Goal: Use online tool/utility

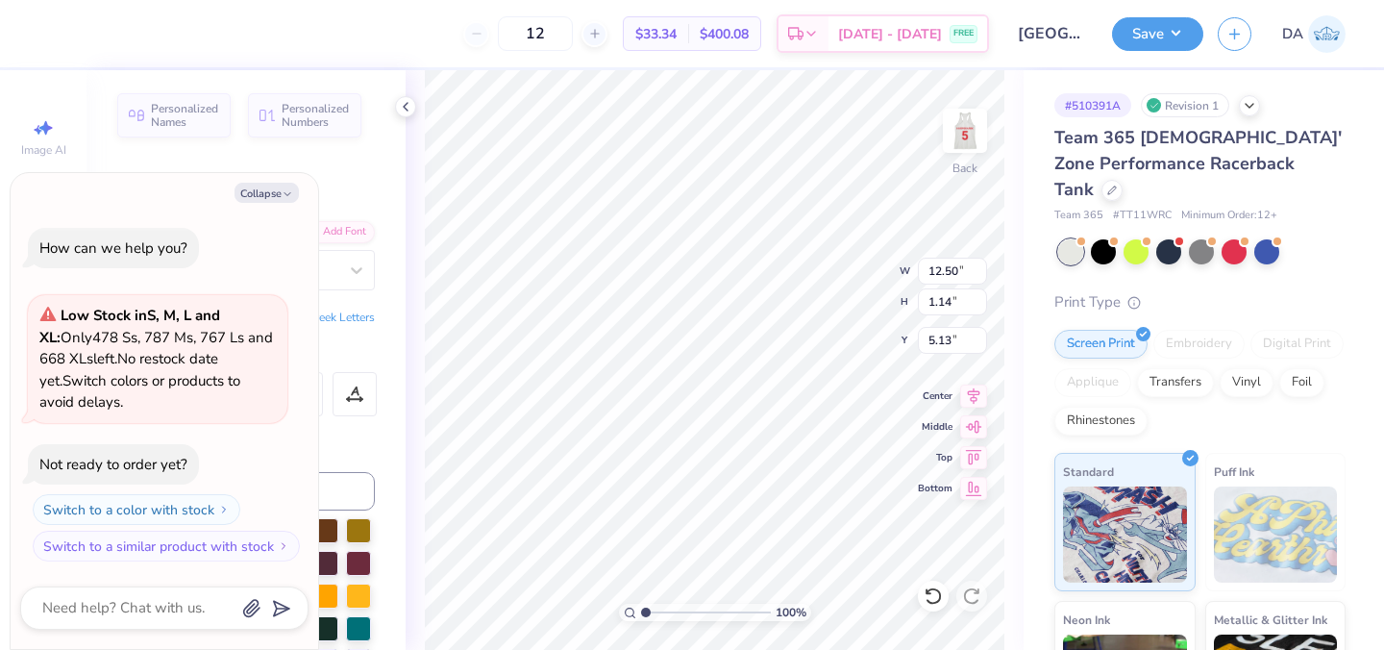
type textarea "x"
type input "2.46"
type textarea "x"
type input "8.07"
type input "0.86"
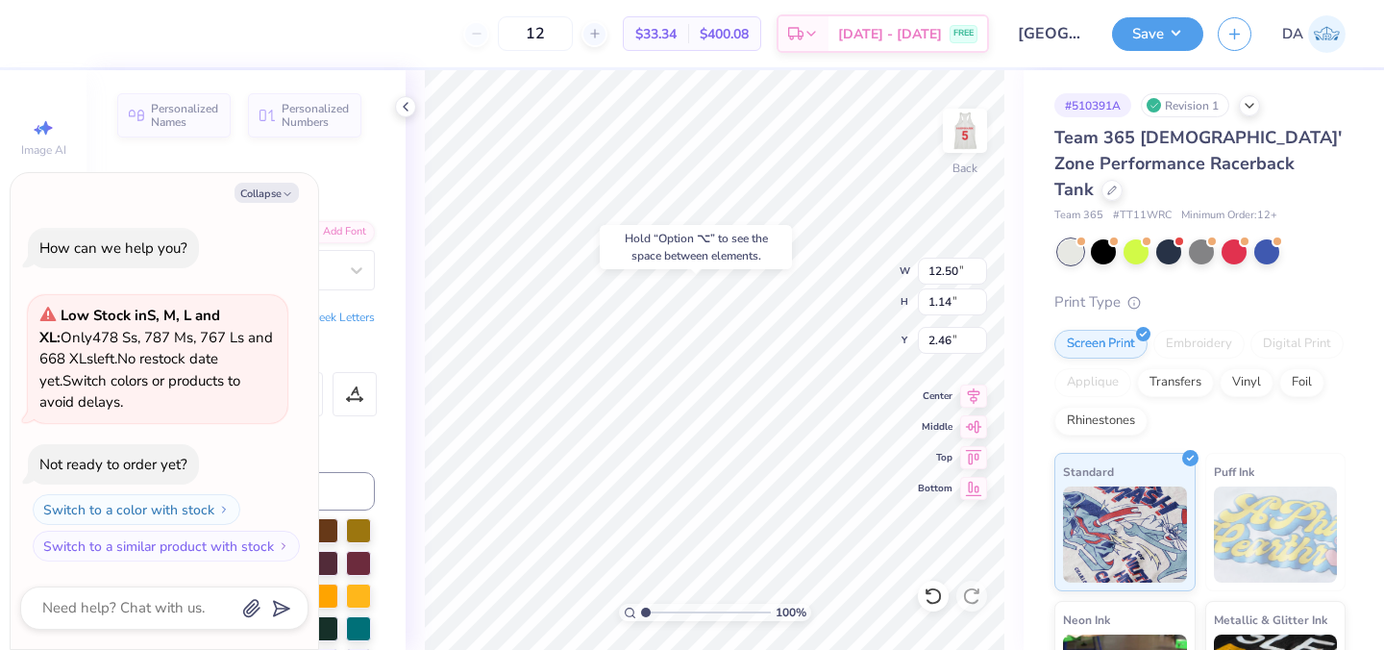
type input "6.62"
type textarea "x"
type input "4.08"
type textarea "x"
type input "10.96"
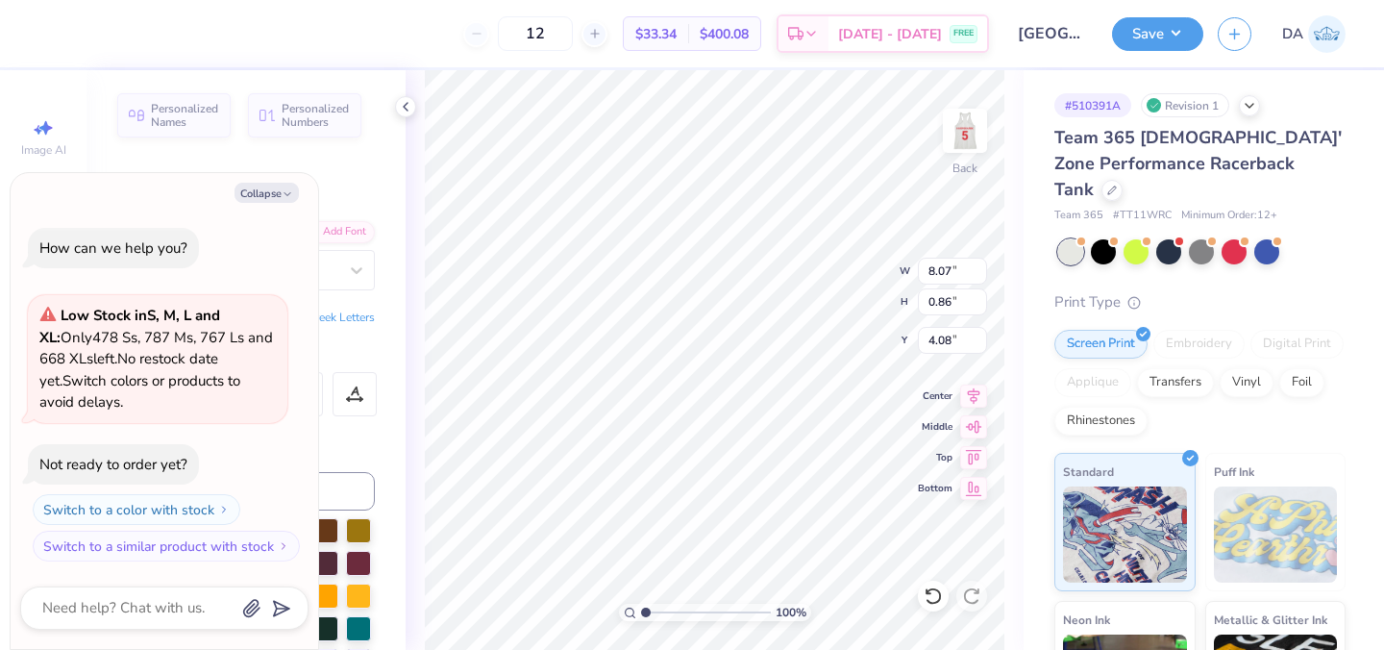
type input "1.17"
type textarea "x"
type input "4.04"
type textarea "x"
type input "4.63"
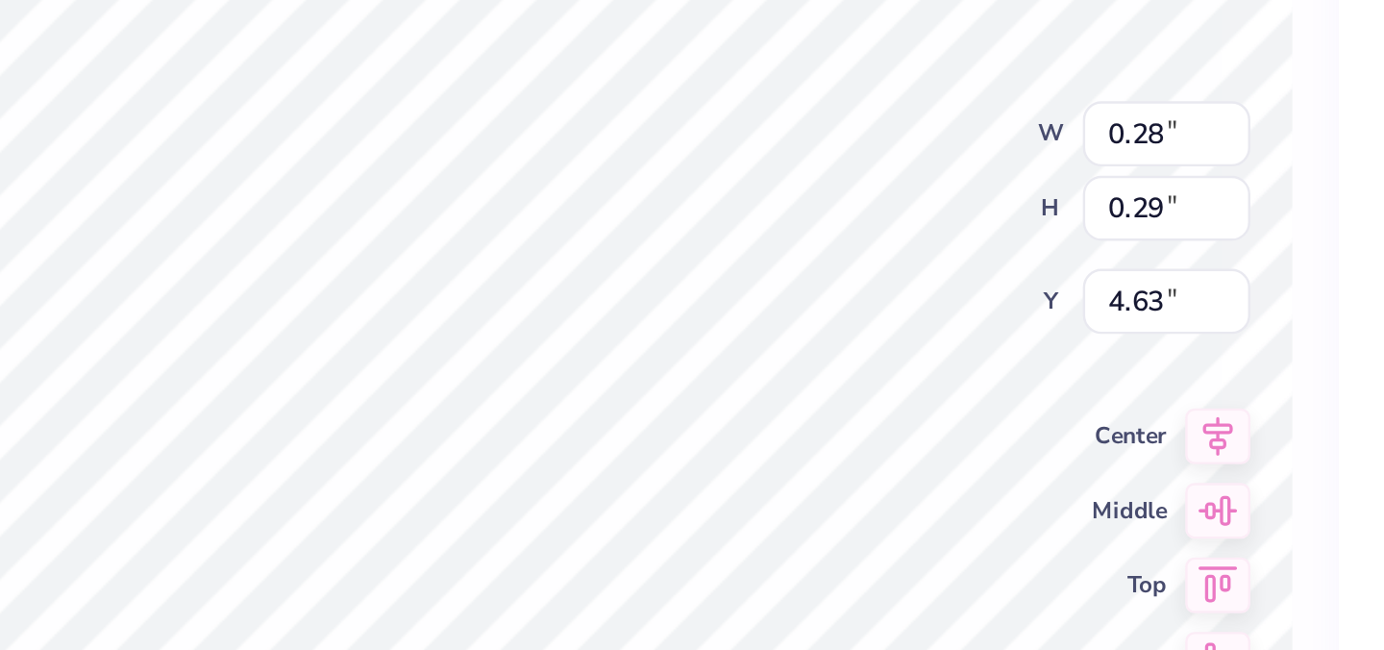
type textarea "x"
type input "0.21"
type input "0.22"
type input "4.70"
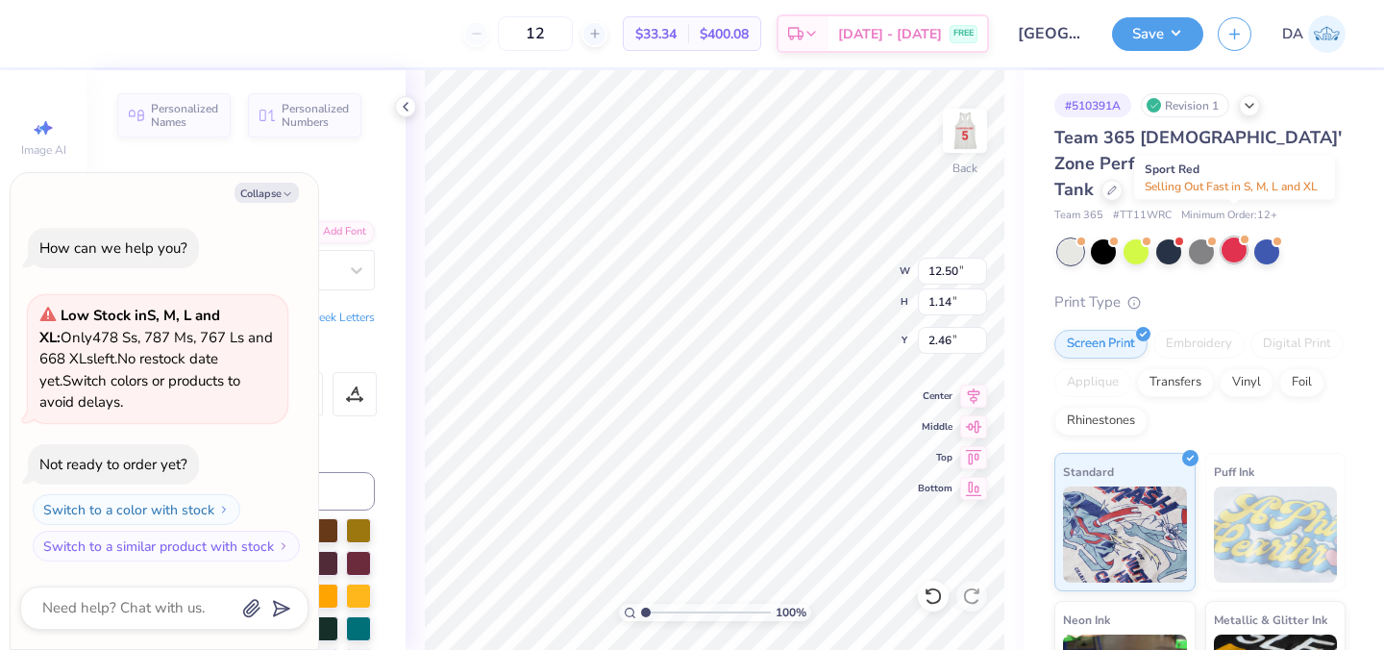
click at [1240, 237] on div at bounding box center [1233, 249] width 25 height 25
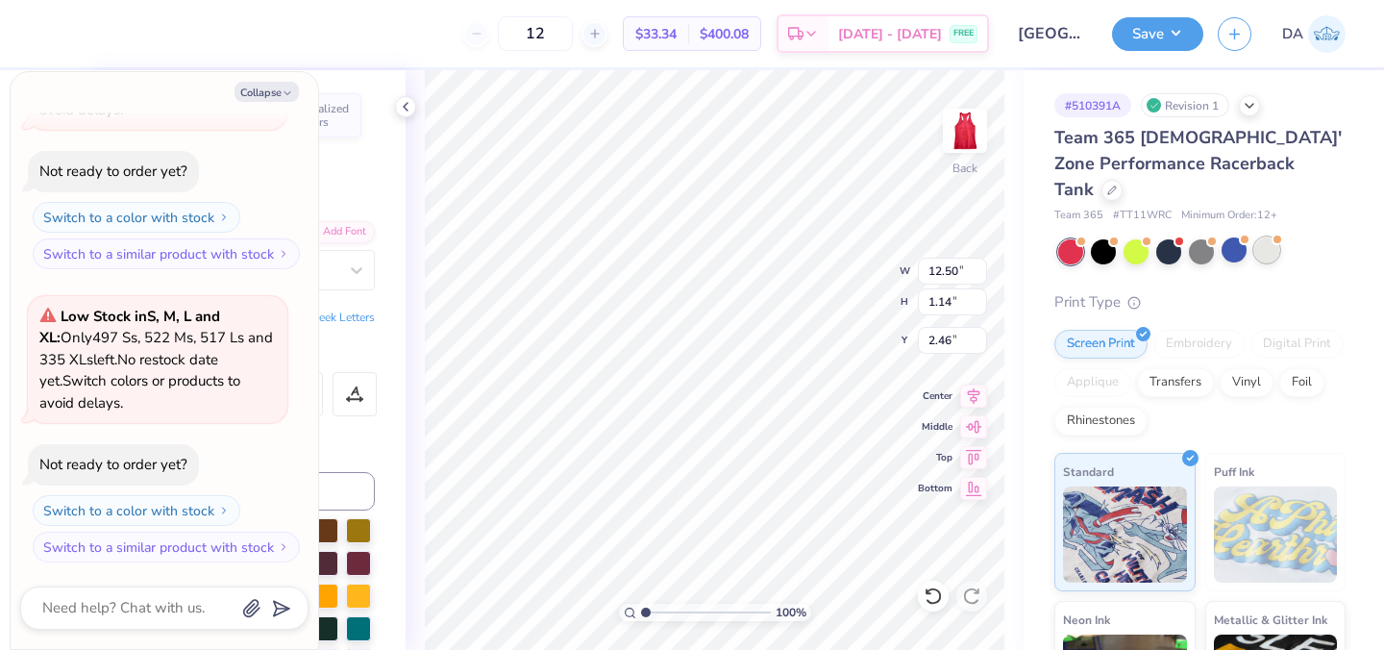
click at [1266, 237] on div at bounding box center [1266, 249] width 25 height 25
click at [275, 89] on button "Collapse" at bounding box center [266, 92] width 64 height 20
type textarea "x"
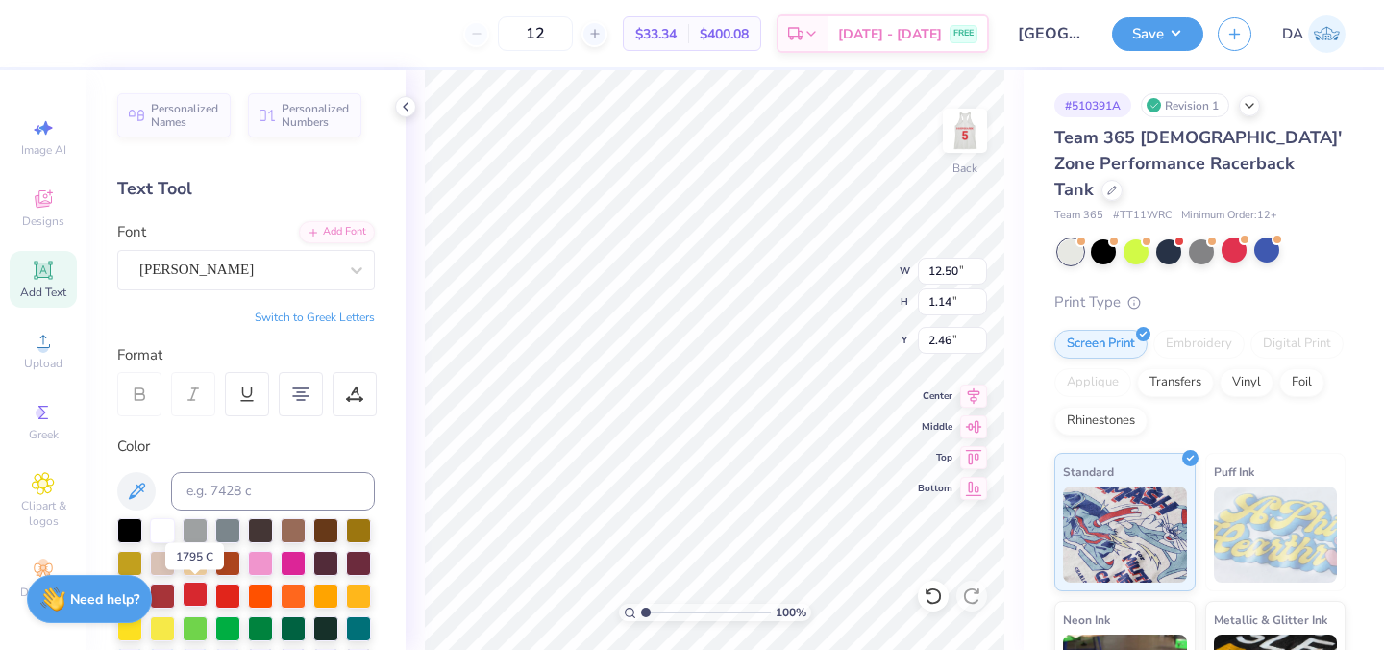
click at [198, 598] on div at bounding box center [195, 593] width 25 height 25
type input "4.33"
type input "12.50"
type input "1.14"
type input "2.48"
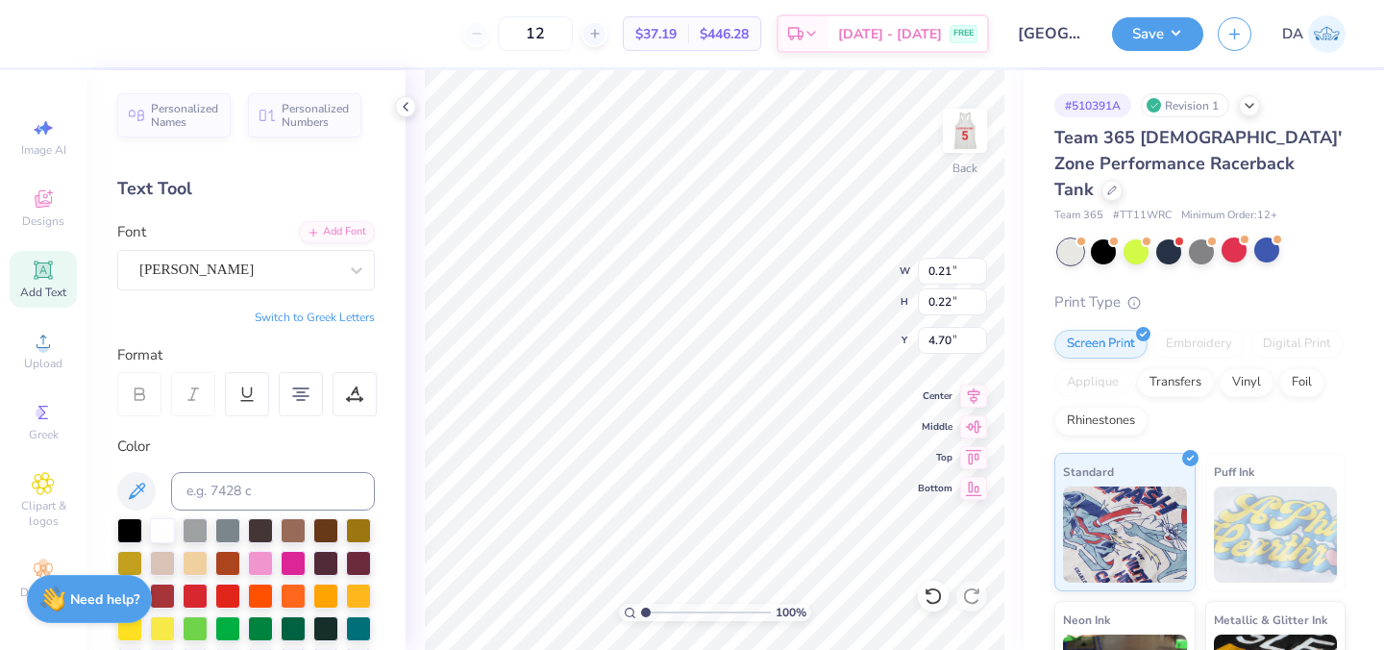
type input "0.21"
type input "0.22"
type input "4.70"
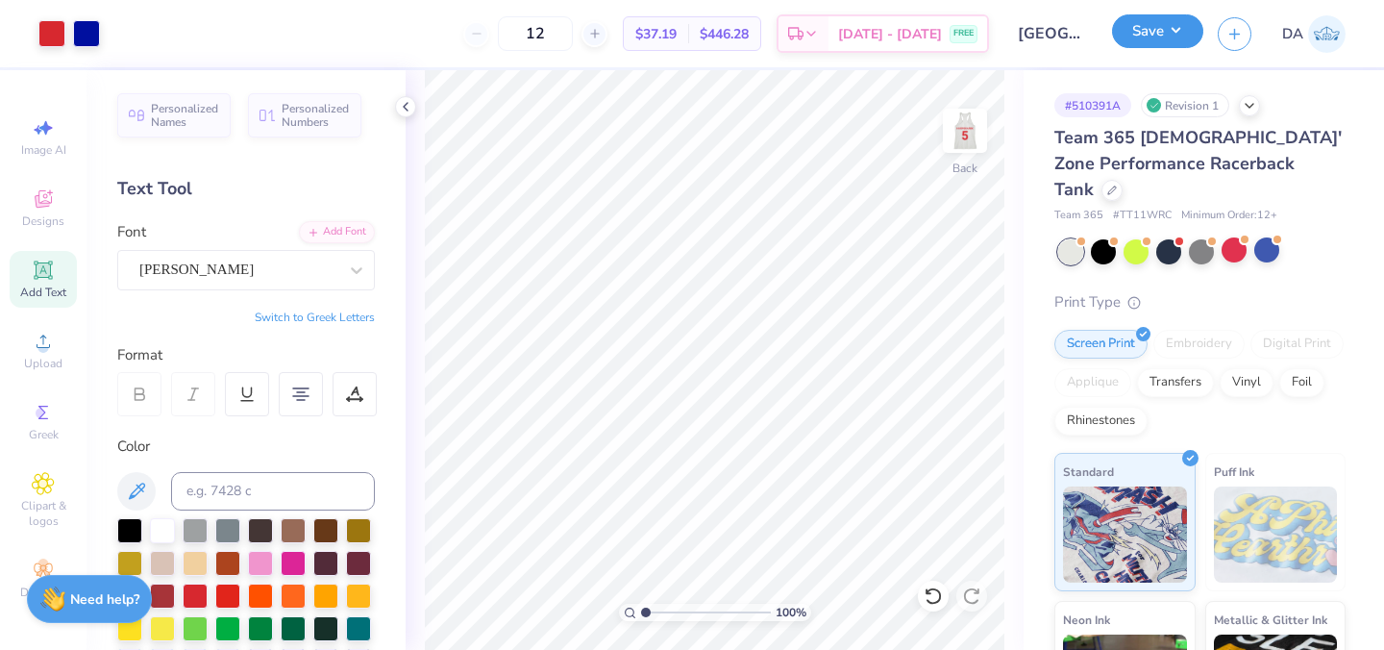
click at [1143, 39] on button "Save" at bounding box center [1157, 31] width 91 height 34
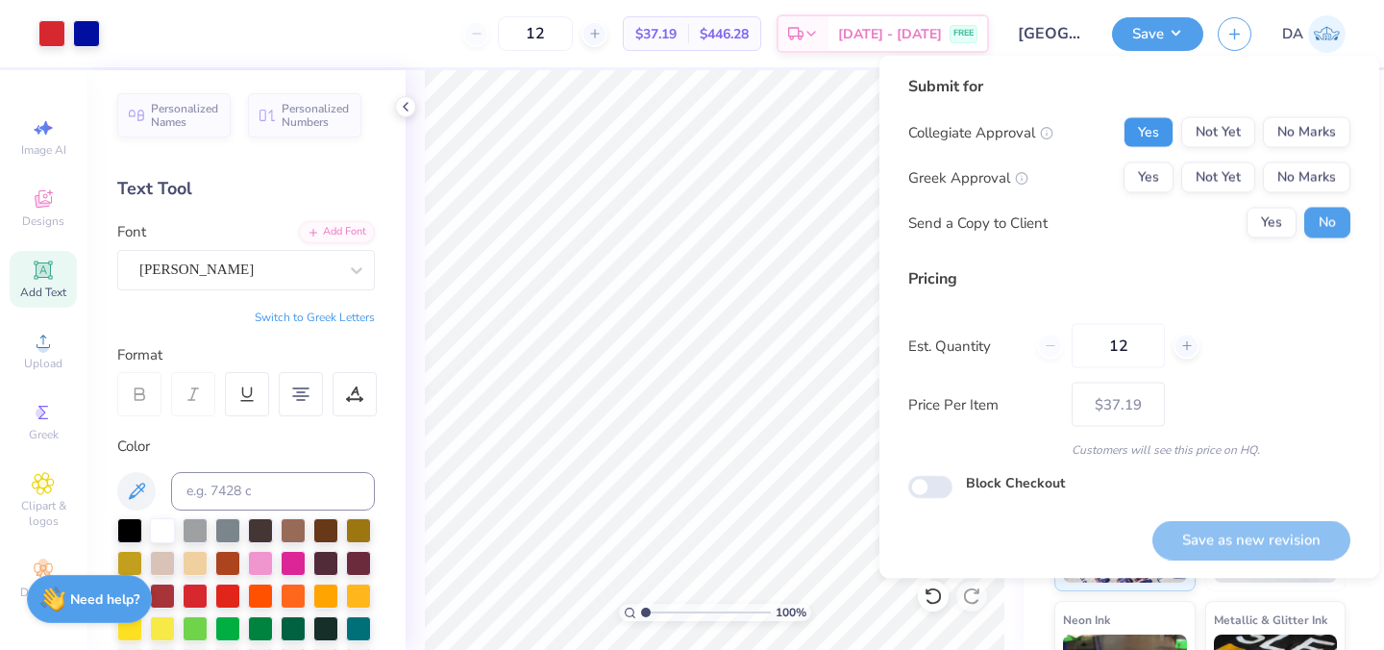
click at [1145, 132] on button "Yes" at bounding box center [1148, 132] width 50 height 31
click at [1275, 188] on button "No Marks" at bounding box center [1306, 177] width 87 height 31
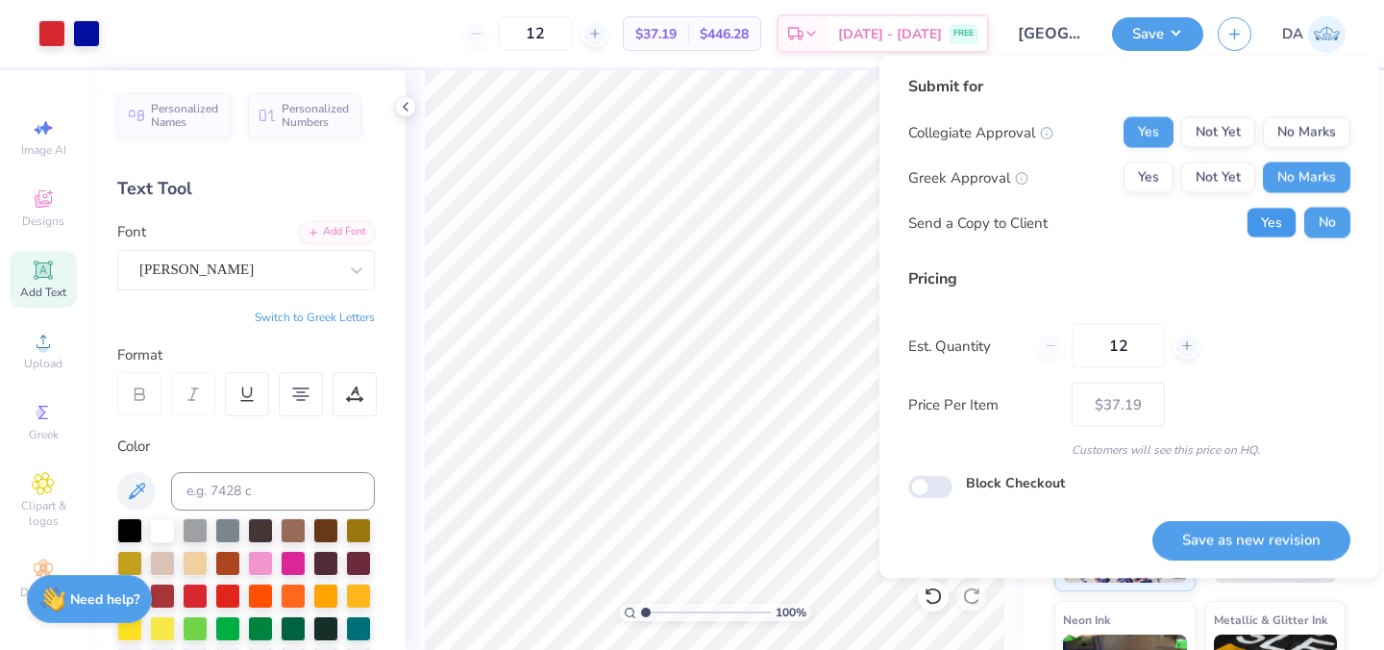
click at [1270, 234] on button "Yes" at bounding box center [1271, 223] width 50 height 31
click at [1243, 543] on button "Save as new revision" at bounding box center [1251, 539] width 198 height 39
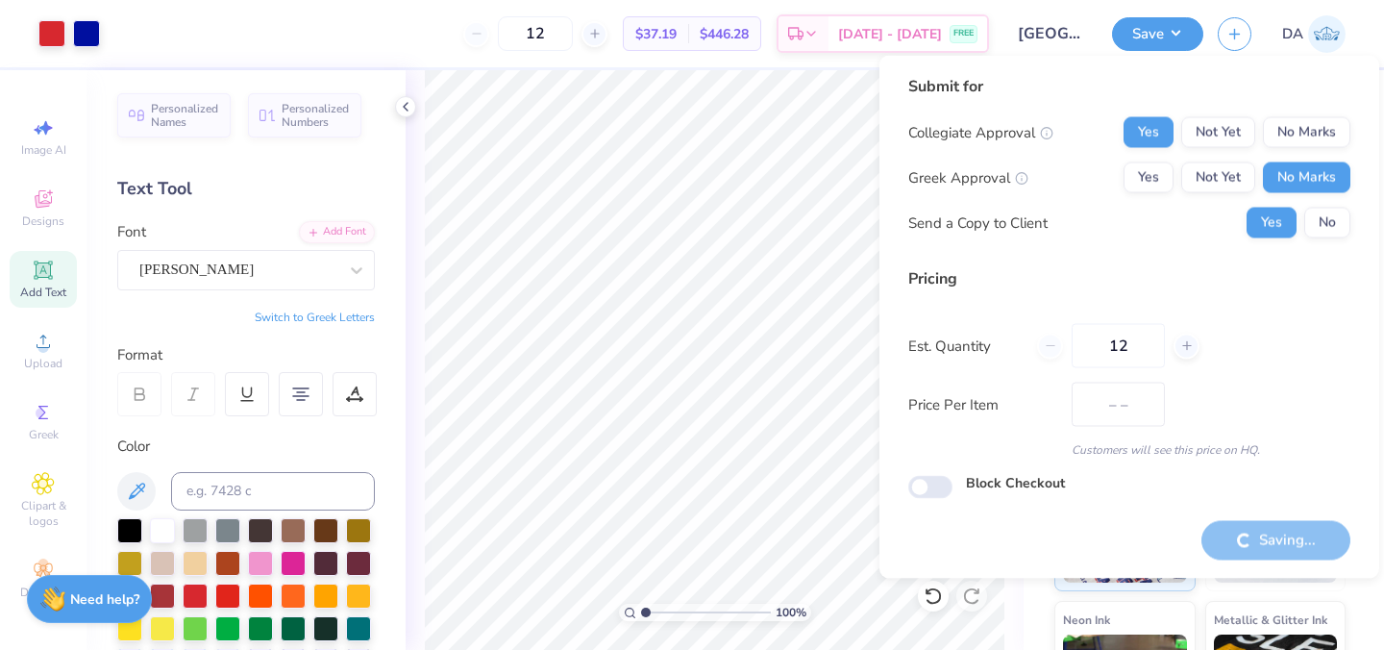
type input "$37.19"
